Goal: Task Accomplishment & Management: Manage account settings

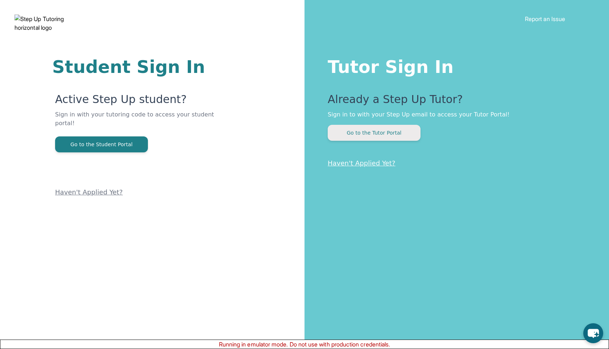
click at [365, 129] on button "Go to the Tutor Portal" at bounding box center [374, 133] width 93 height 16
click at [386, 136] on button "Go to the Tutor Portal" at bounding box center [374, 133] width 93 height 16
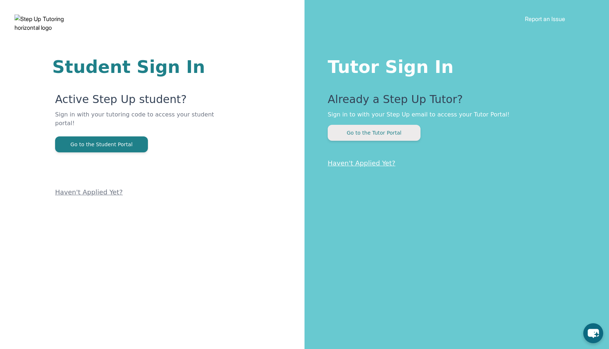
click at [390, 137] on button "Go to the Tutor Portal" at bounding box center [374, 133] width 93 height 16
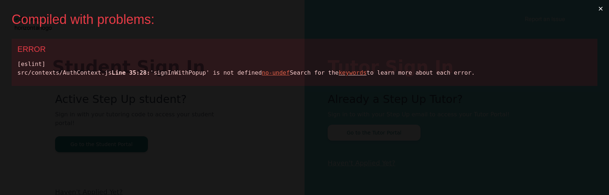
click at [93, 77] on div "[eslint] src/contexts/AuthContext.js Line 35:28: 'signInWithPopup' is not defin…" at bounding box center [304, 68] width 574 height 17
copy div "signInWithPopup"
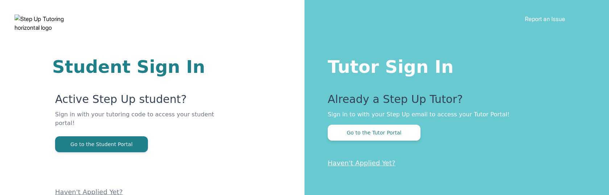
click at [340, 123] on div "Already a Step Up Tutor? Sign in to with your Step Up email to access your Tuto…" at bounding box center [454, 117] width 252 height 48
click at [339, 131] on button "Go to the Tutor Portal" at bounding box center [374, 133] width 93 height 16
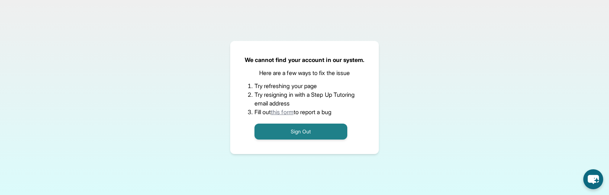
click at [327, 123] on div "Sign Out" at bounding box center [305, 127] width 100 height 23
click at [320, 128] on button "Sign Out" at bounding box center [301, 132] width 93 height 16
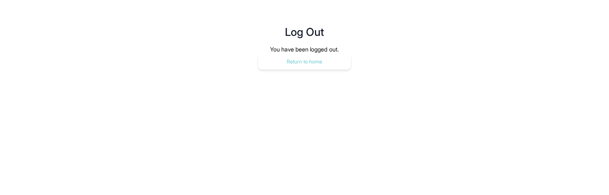
click at [265, 68] on button "Return to home" at bounding box center [304, 62] width 93 height 16
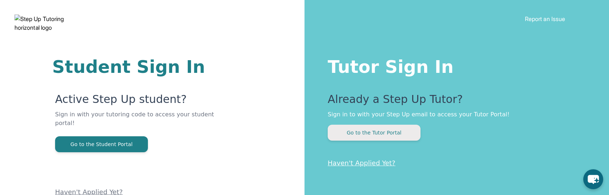
click at [409, 137] on button "Go to the Tutor Portal" at bounding box center [374, 133] width 93 height 16
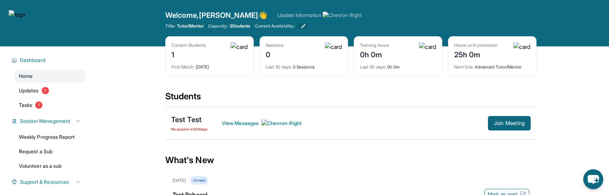
click at [306, 26] on icon at bounding box center [304, 26] width 6 height 6
